Goal: Task Accomplishment & Management: Use online tool/utility

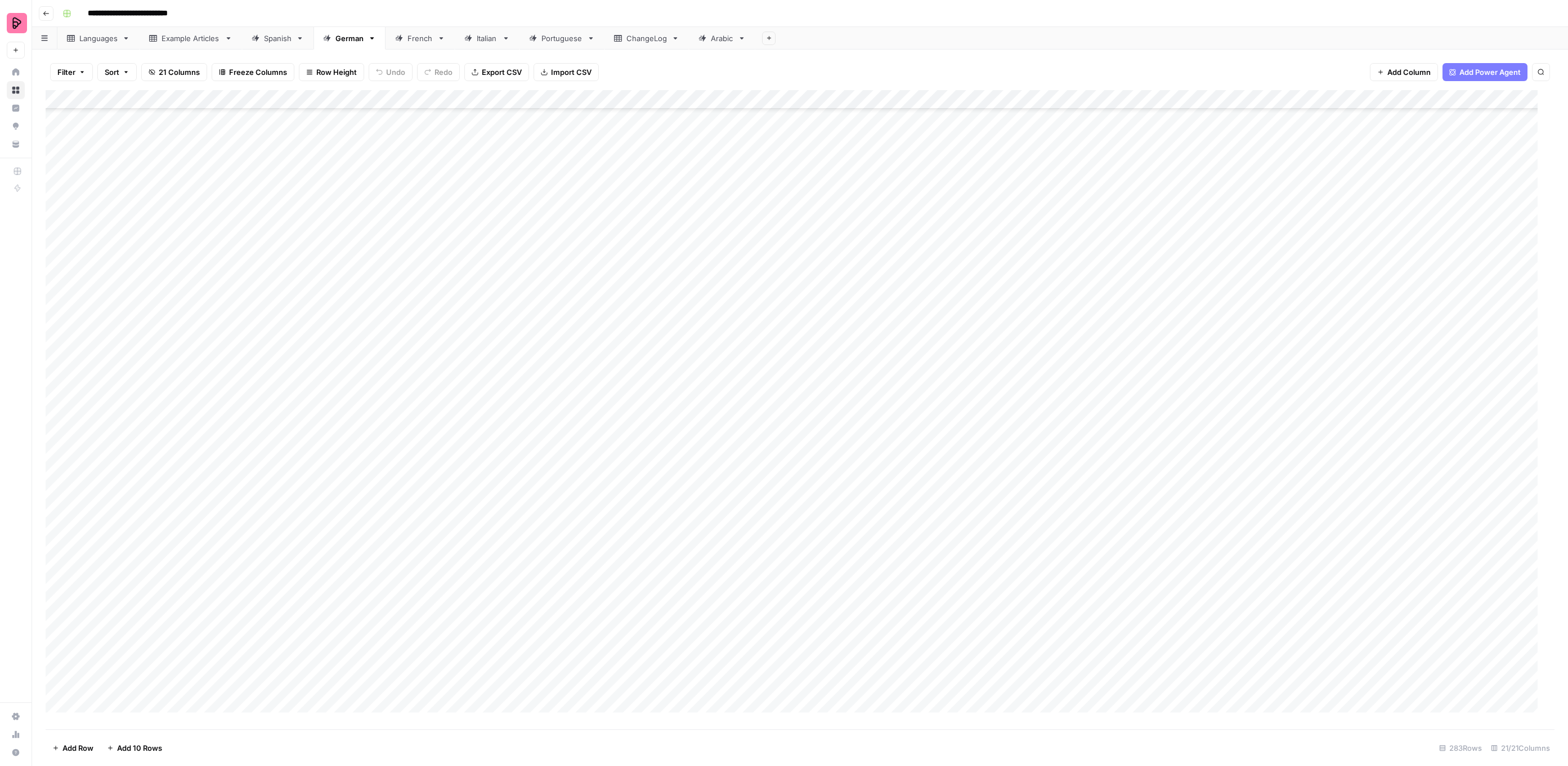
scroll to position [4834, 0]
click at [266, 39] on div "Spanish" at bounding box center [277, 38] width 28 height 11
click at [1176, 610] on div "Add Column" at bounding box center [800, 409] width 1509 height 639
click at [1176, 609] on div "Add Column" at bounding box center [800, 409] width 1509 height 639
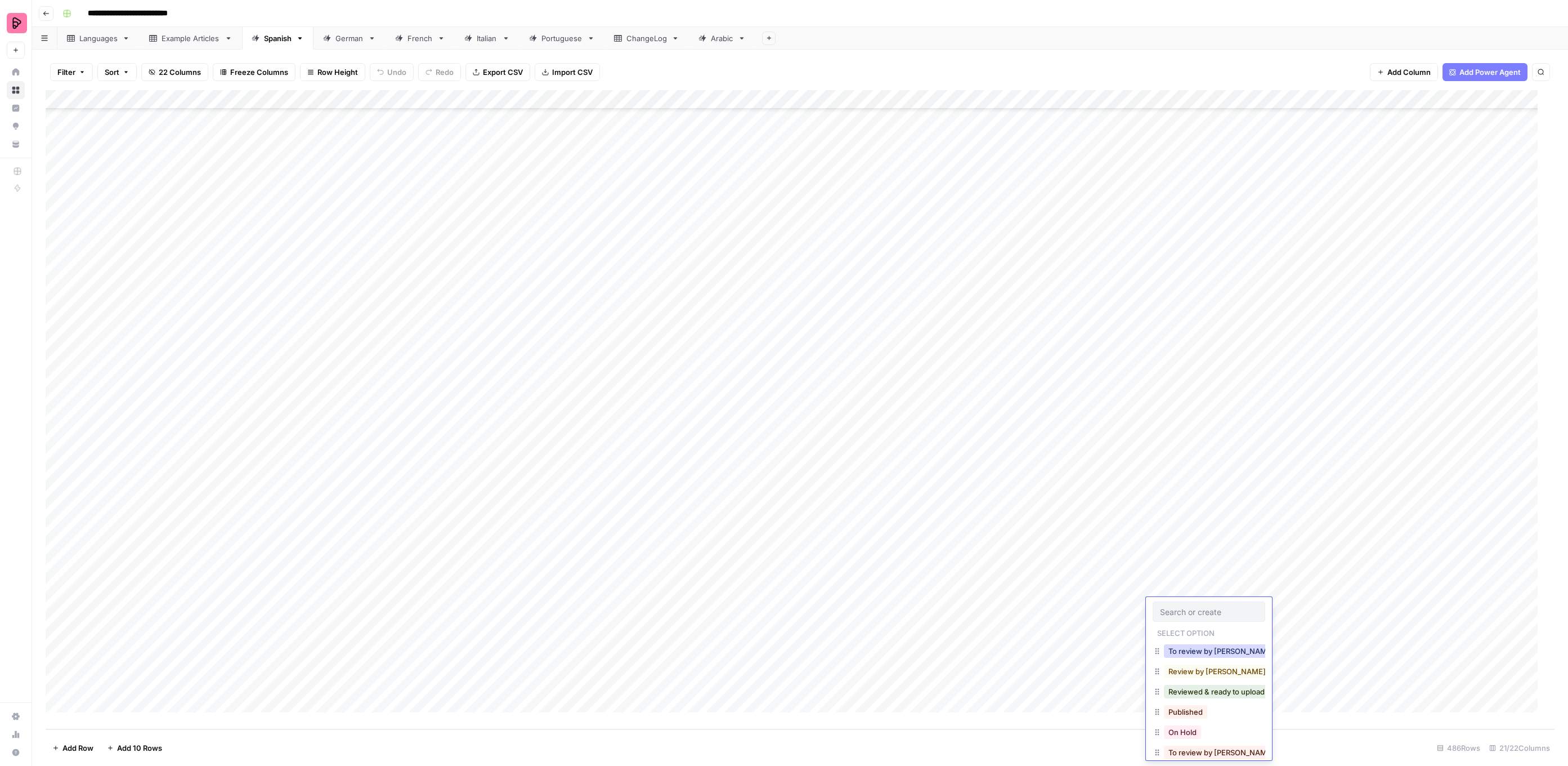
click at [1215, 652] on button "To review by [PERSON_NAME]" at bounding box center [1221, 651] width 115 height 13
click at [1166, 631] on div "Add Column" at bounding box center [800, 409] width 1509 height 639
click at [1167, 631] on div "Add Column" at bounding box center [800, 409] width 1509 height 639
click at [1202, 671] on button "To review by [PERSON_NAME]" at bounding box center [1221, 670] width 115 height 13
click at [1174, 646] on div "Add Column" at bounding box center [800, 409] width 1509 height 639
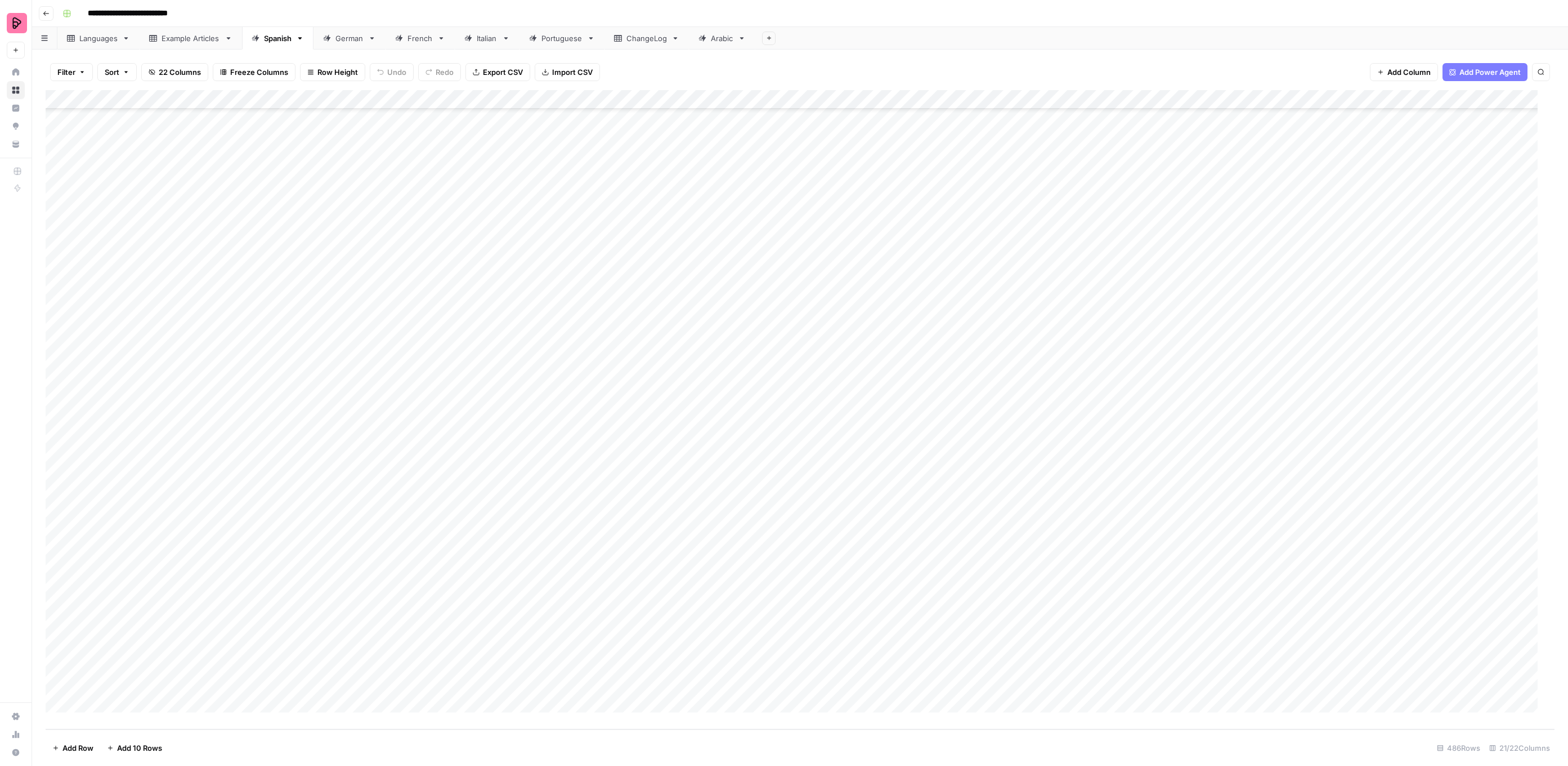
click at [1174, 646] on div "Add Column" at bounding box center [800, 409] width 1509 height 639
click at [1192, 691] on button "To review by [PERSON_NAME]" at bounding box center [1221, 689] width 115 height 13
click at [1170, 664] on div "Add Column" at bounding box center [800, 409] width 1509 height 639
drag, startPoint x: 1199, startPoint y: 707, endPoint x: 1187, endPoint y: 700, distance: 13.9
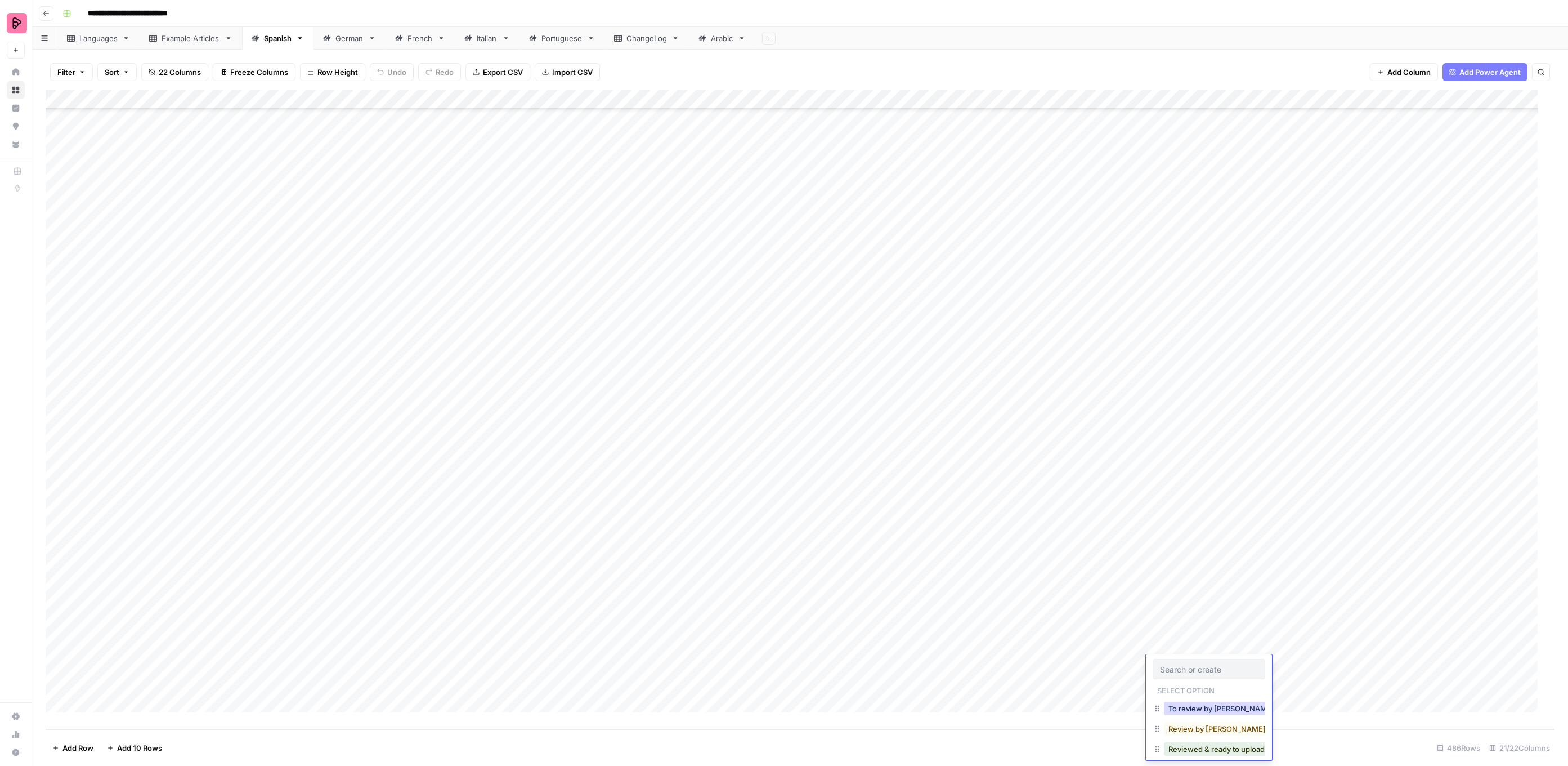
click at [1199, 707] on button "To review by [PERSON_NAME]" at bounding box center [1221, 709] width 115 height 13
click at [1174, 682] on div "Add Column" at bounding box center [800, 409] width 1509 height 639
click at [1199, 732] on button "To review by [PERSON_NAME]" at bounding box center [1221, 727] width 115 height 13
